Goal: Task Accomplishment & Management: Use online tool/utility

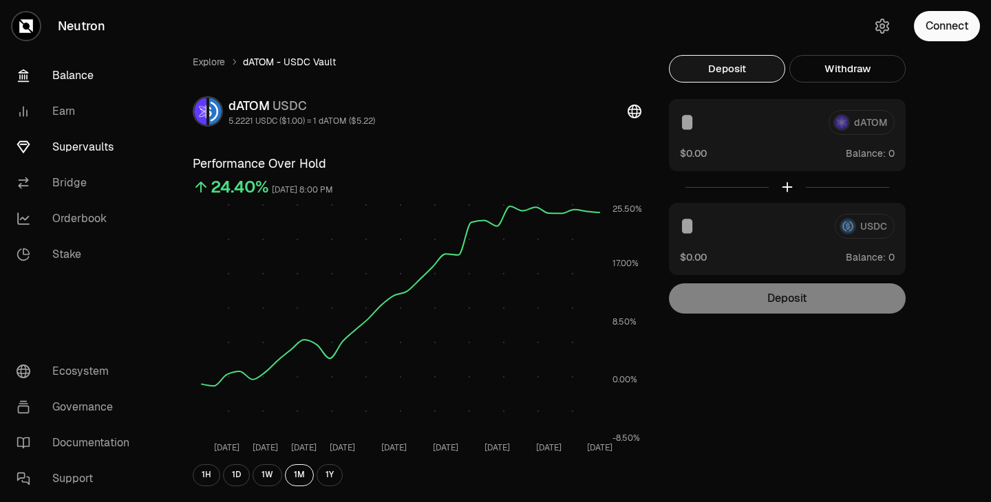
click at [88, 81] on link "Balance" at bounding box center [77, 76] width 143 height 36
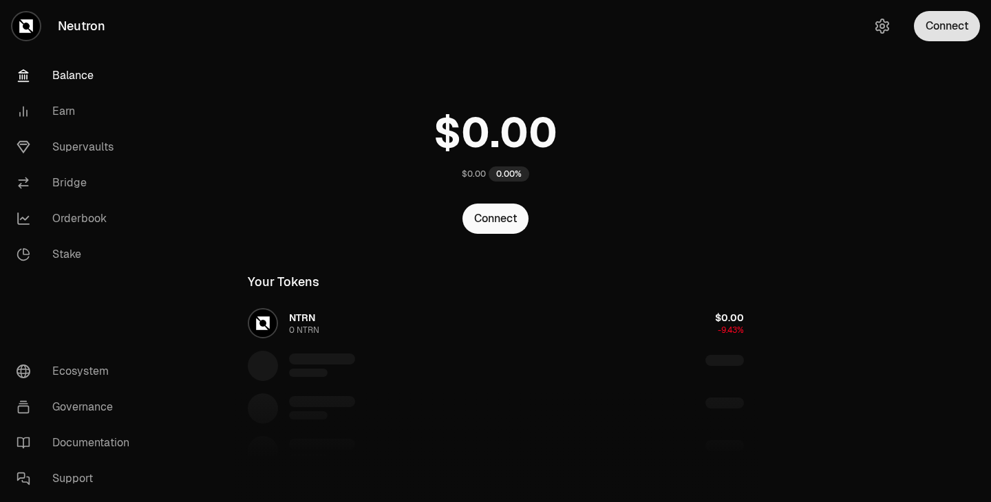
click at [947, 27] on button "Connect" at bounding box center [947, 26] width 66 height 30
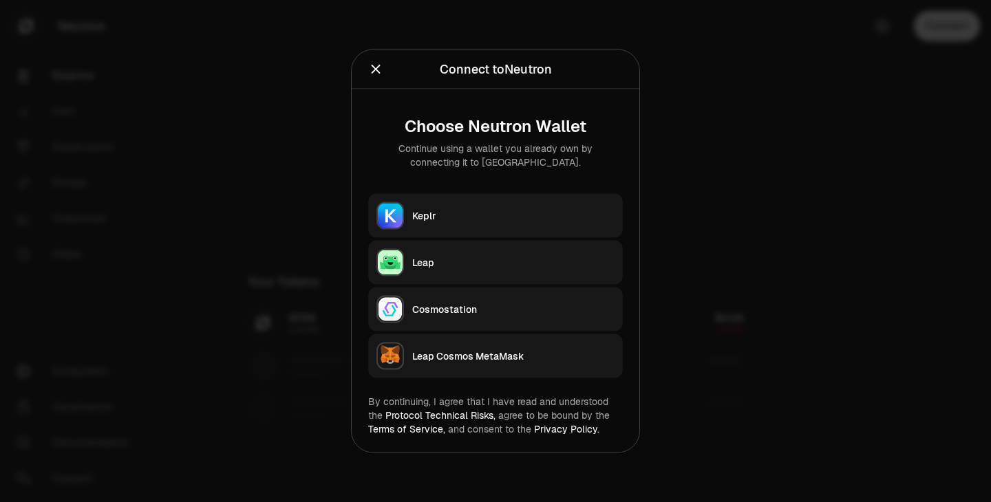
click at [422, 226] on button "Keplr" at bounding box center [495, 216] width 255 height 44
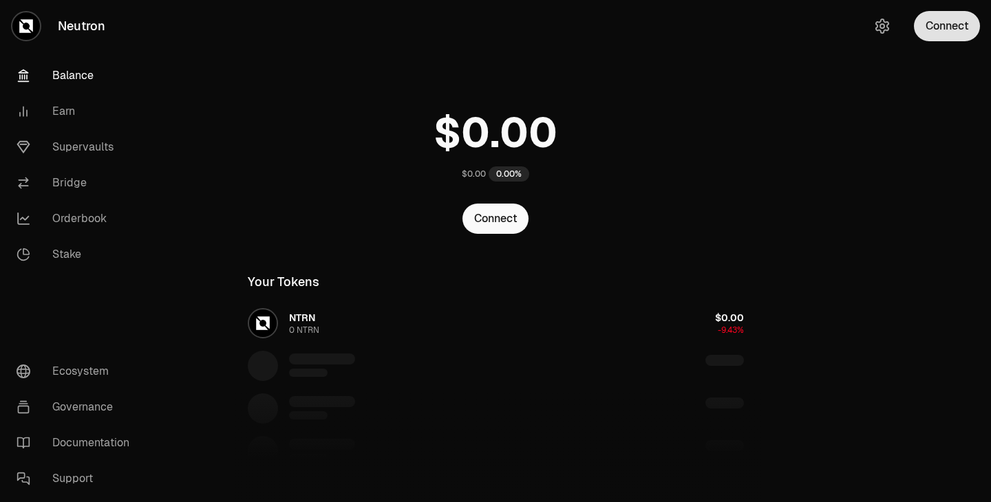
click at [965, 31] on button "Connect" at bounding box center [947, 26] width 66 height 30
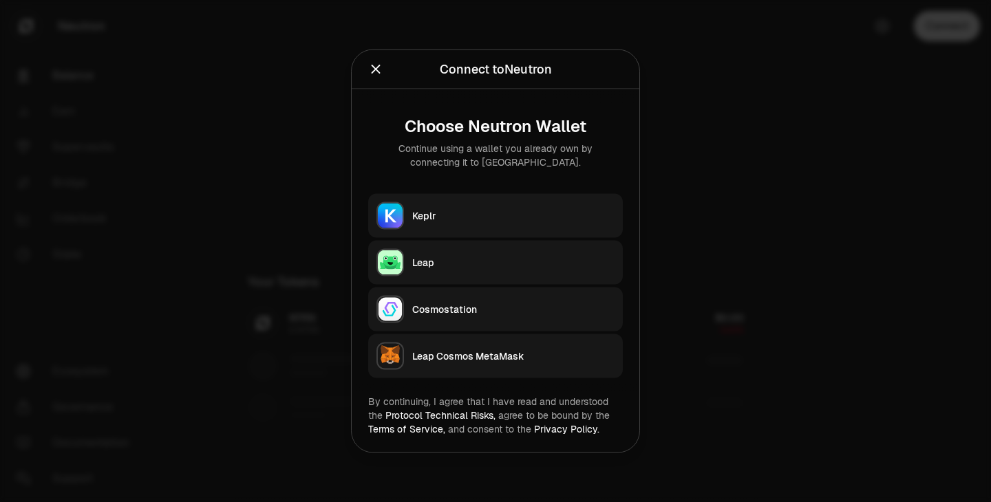
click at [512, 228] on button "Keplr" at bounding box center [495, 216] width 255 height 44
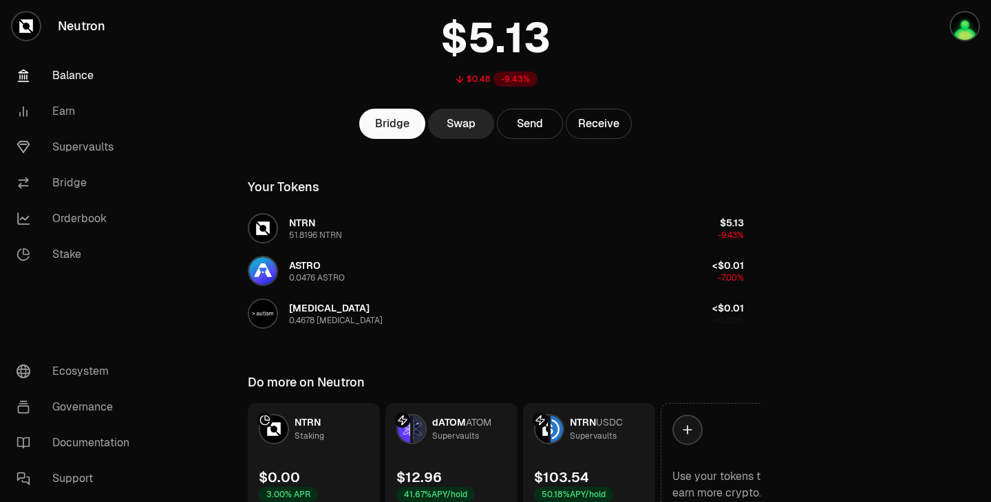
scroll to position [161, 0]
